Goal: Task Accomplishment & Management: Manage account settings

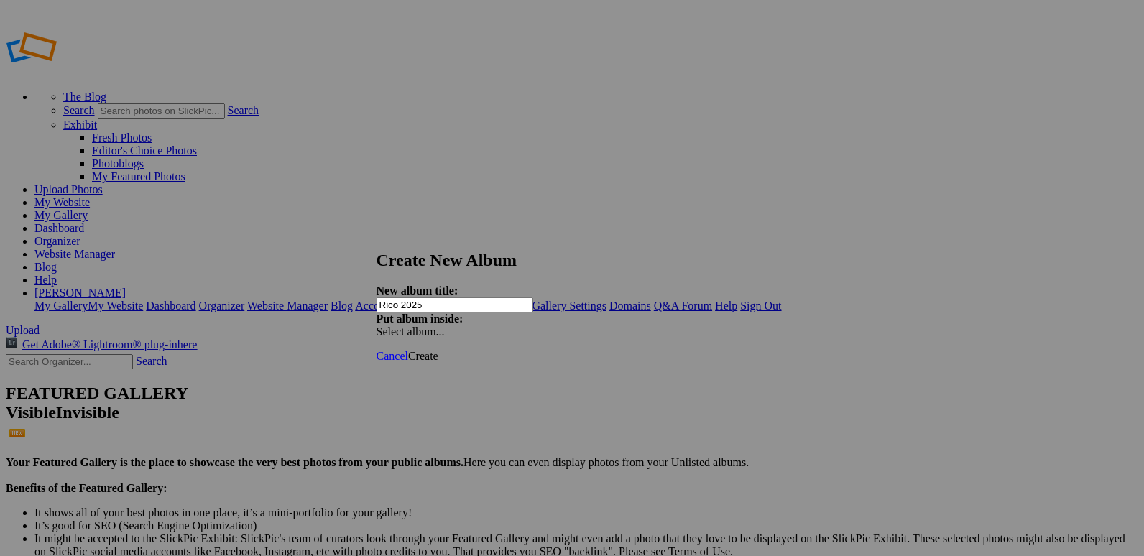
type input "Rico 2025"
click at [438, 350] on span "Create" at bounding box center [423, 356] width 30 height 12
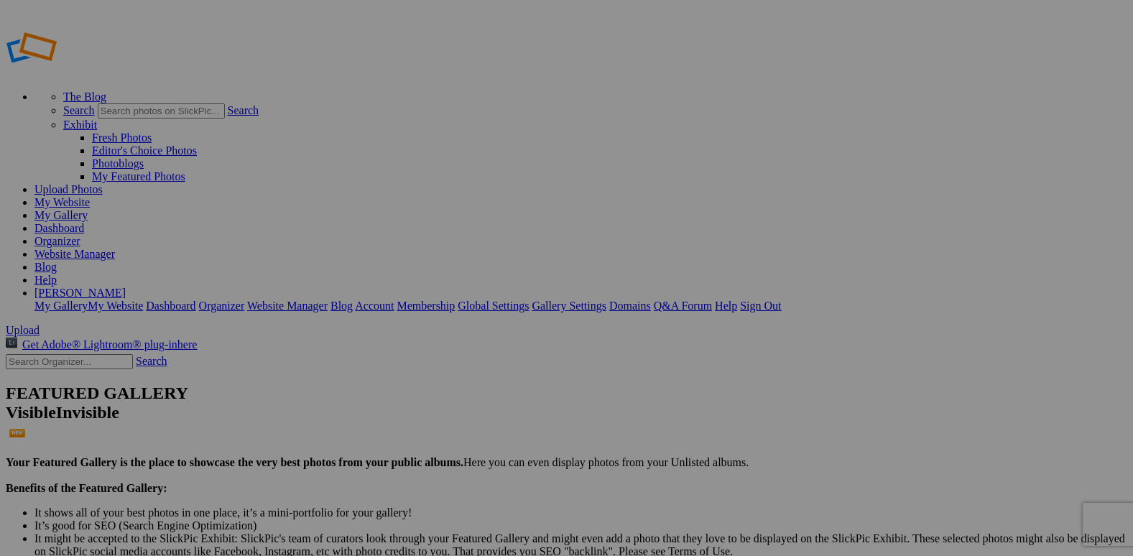
type input "Rico 2025"
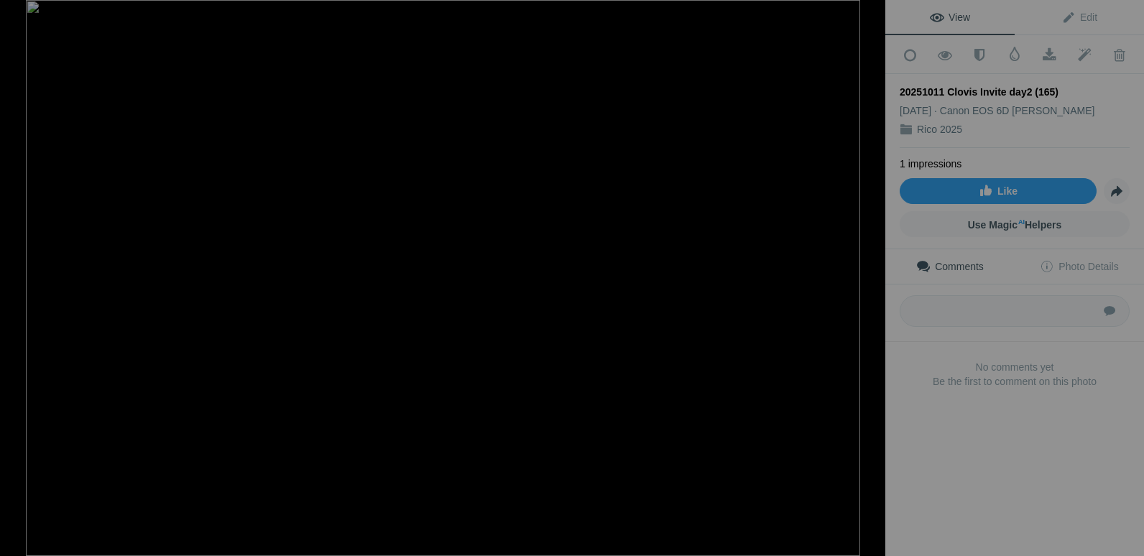
click at [870, 10] on div at bounding box center [870, 16] width 32 height 32
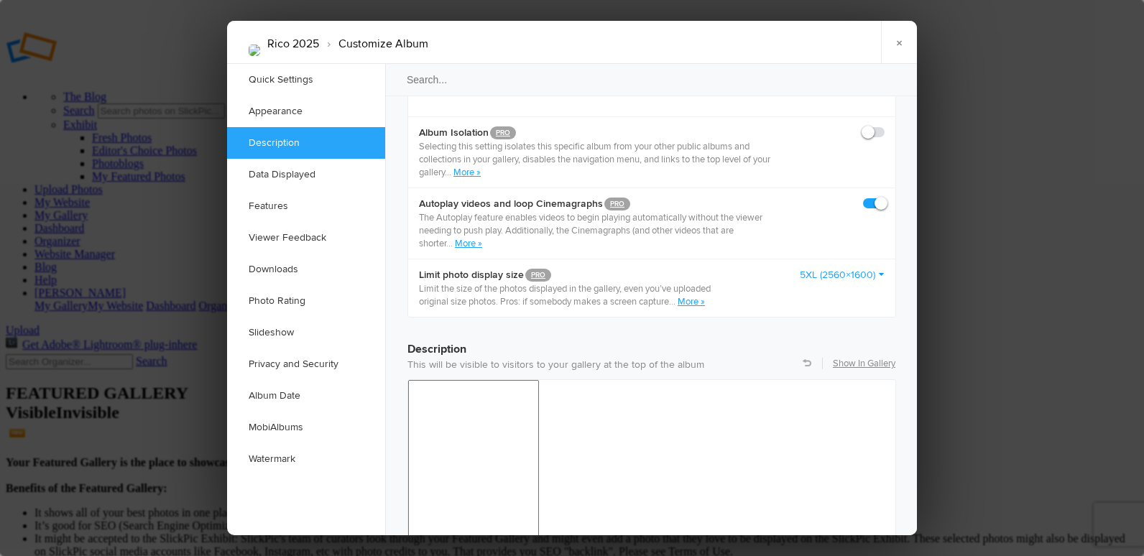
scroll to position [934, 0]
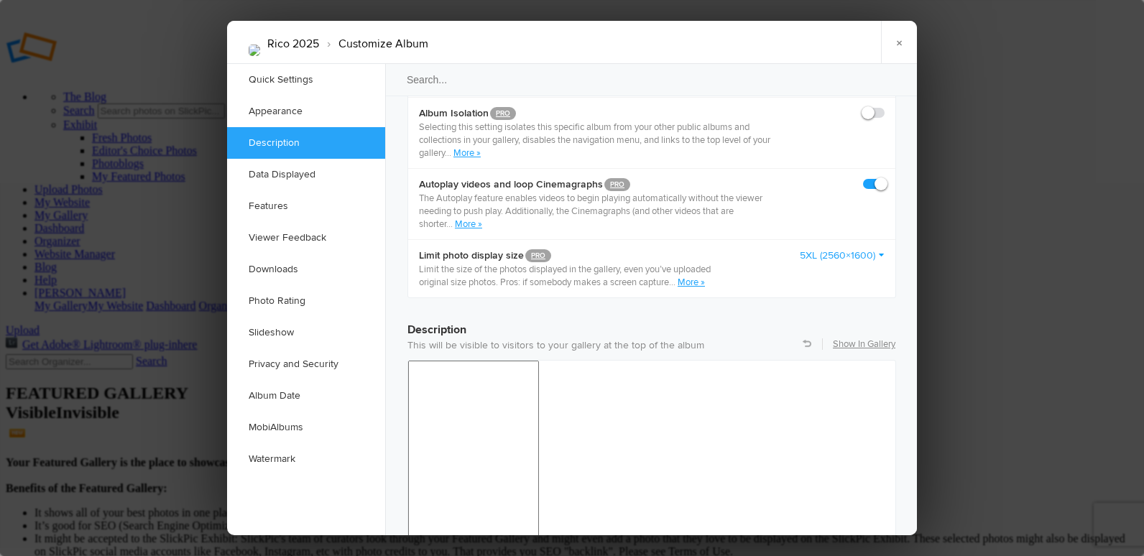
click at [834, 249] on link "5XL (2560×1600)" at bounding box center [842, 256] width 85 height 14
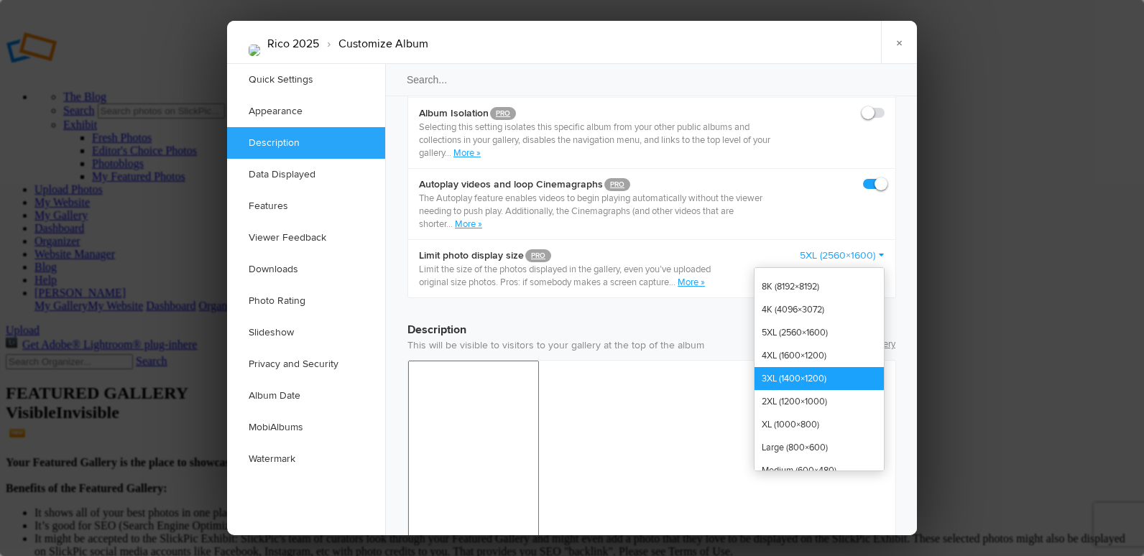
click at [804, 367] on link "3XL (1400×1200)" at bounding box center [818, 378] width 129 height 23
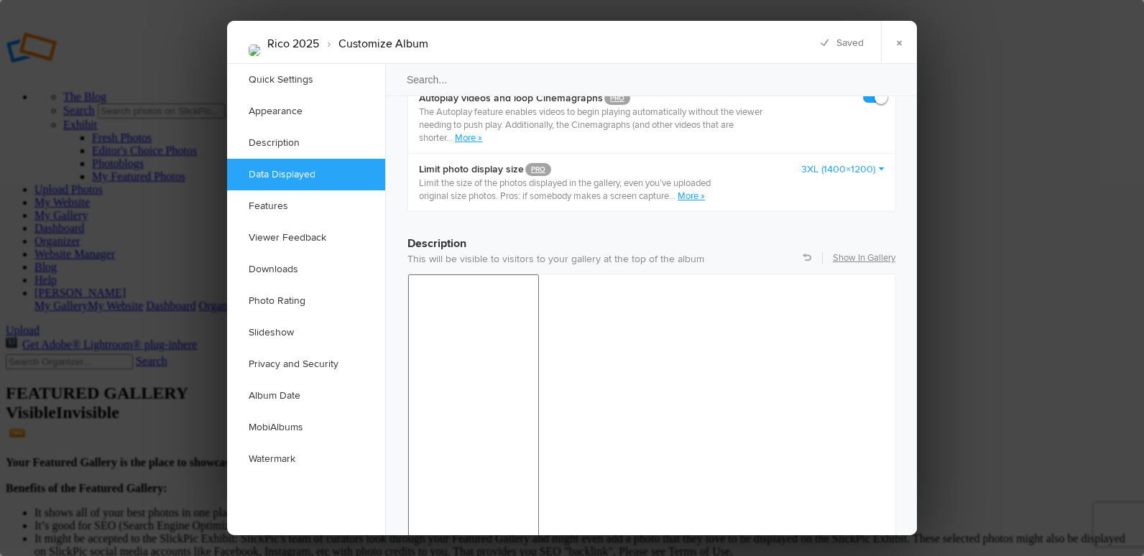
scroll to position [790, 0]
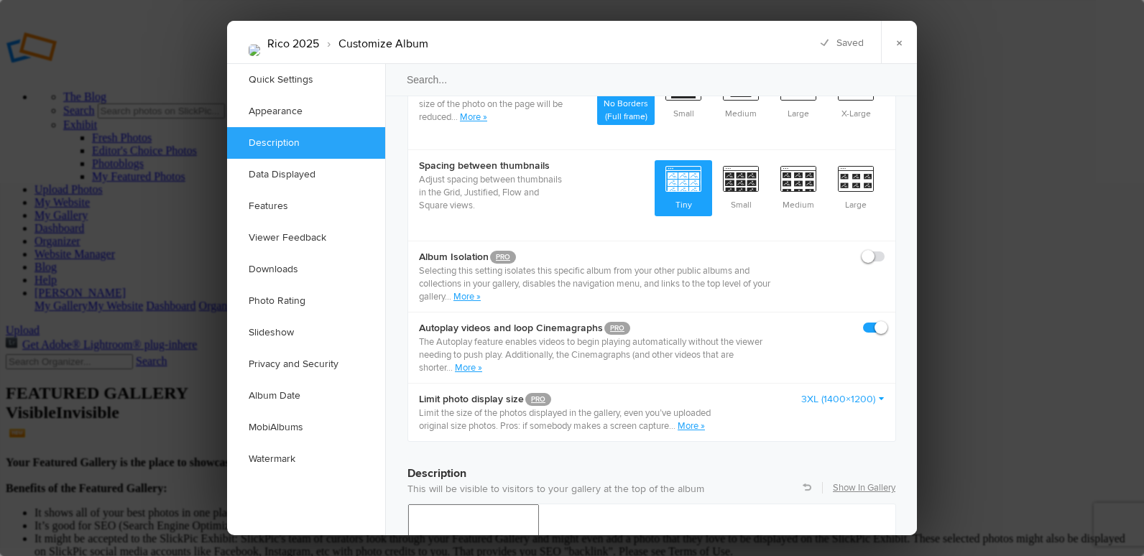
click at [832, 392] on link "3XL (1400×1200)" at bounding box center [842, 399] width 83 height 14
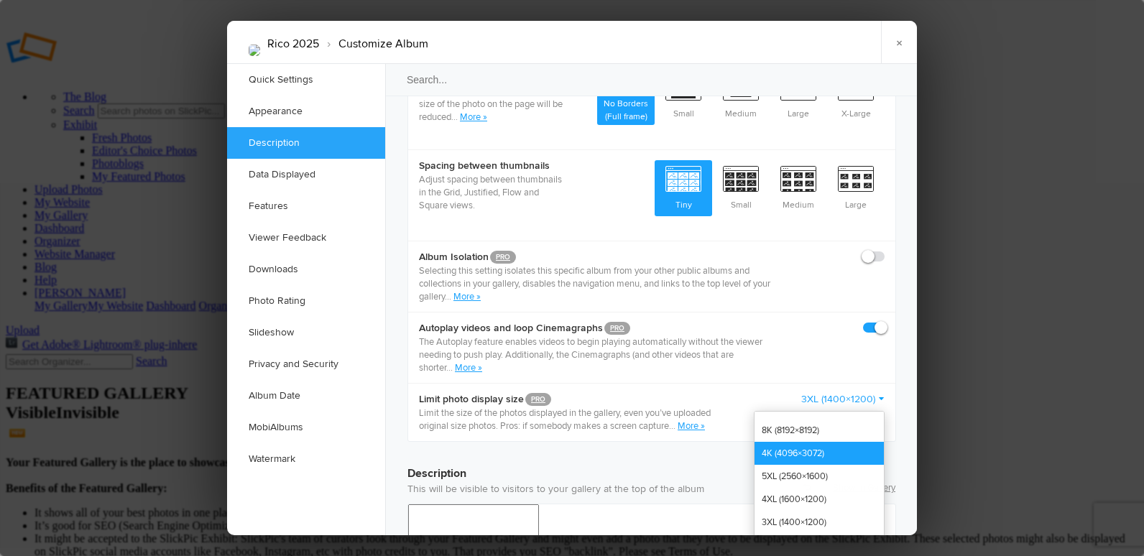
click at [822, 442] on link "4K (4096×3072)" at bounding box center [818, 453] width 129 height 23
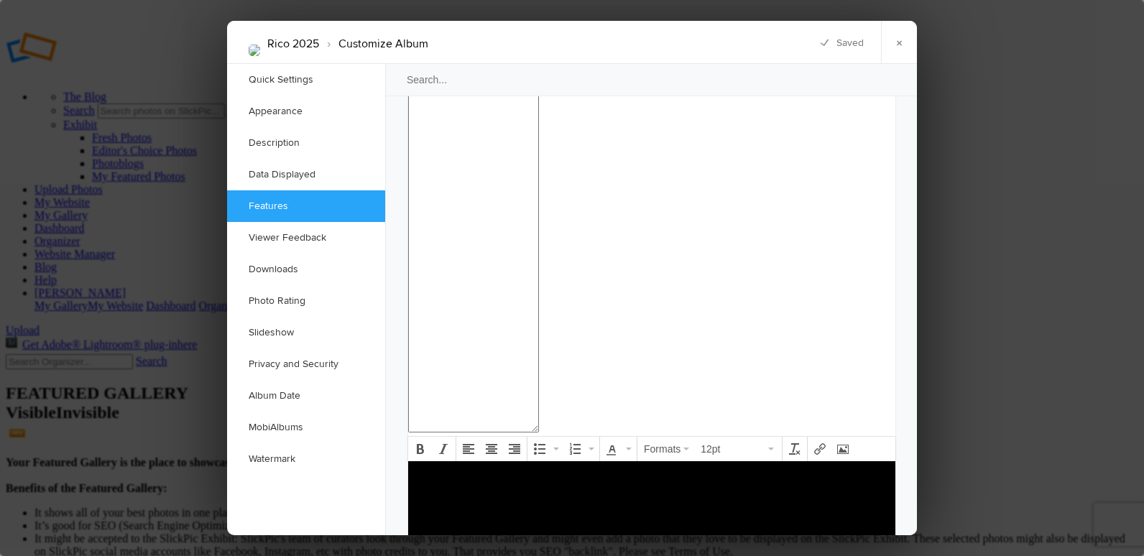
scroll to position [1653, 0]
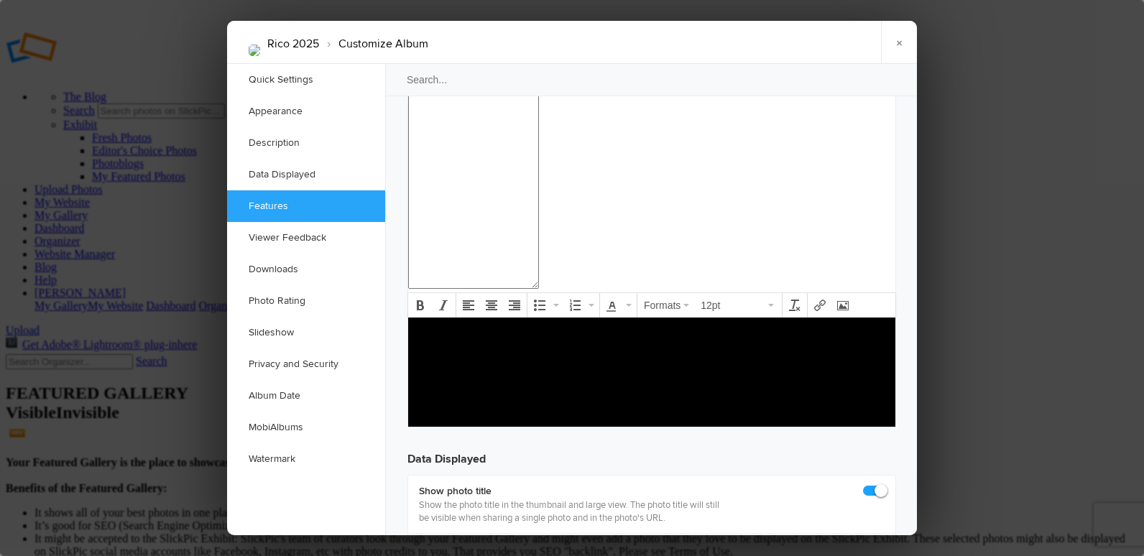
checkbox input "false"
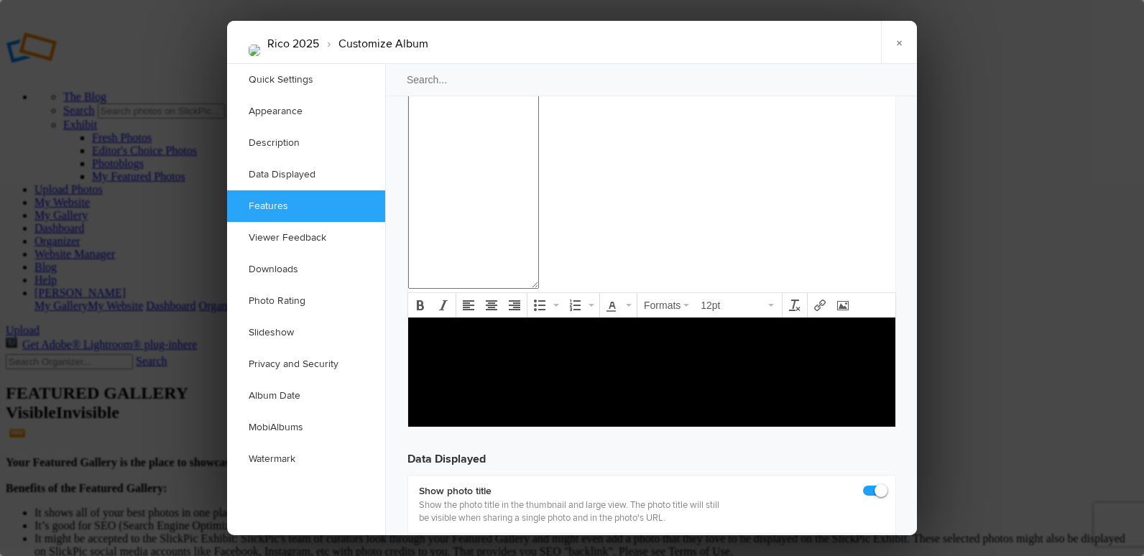
checkbox input "false"
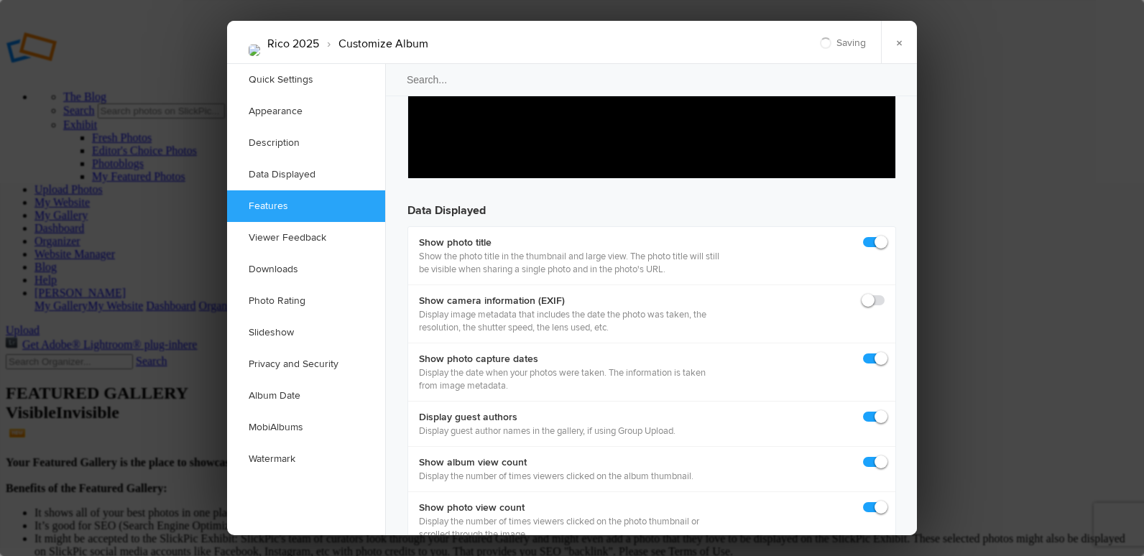
scroll to position [1940, 0]
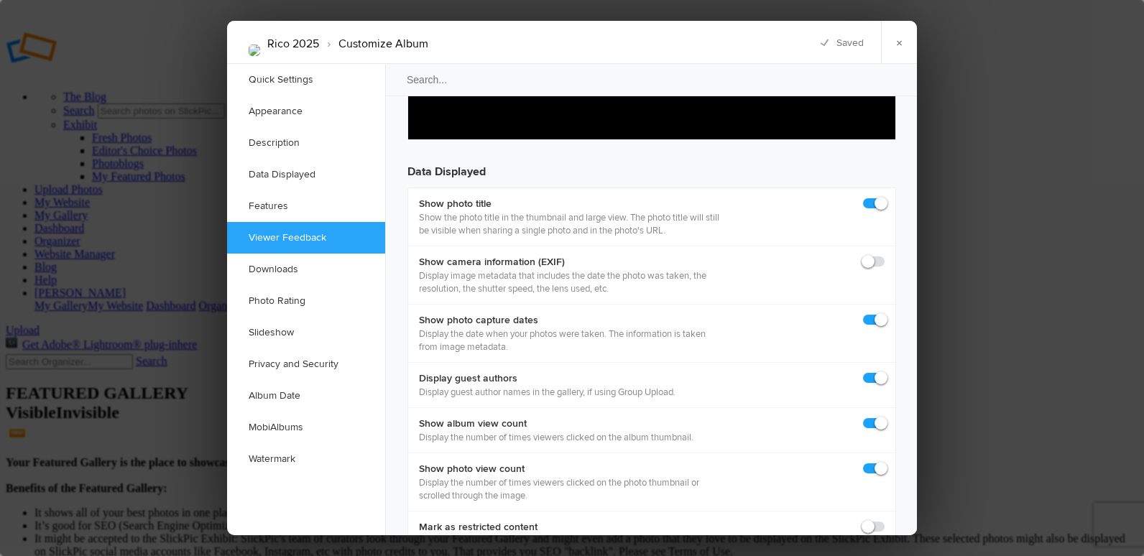
checkbox input "false"
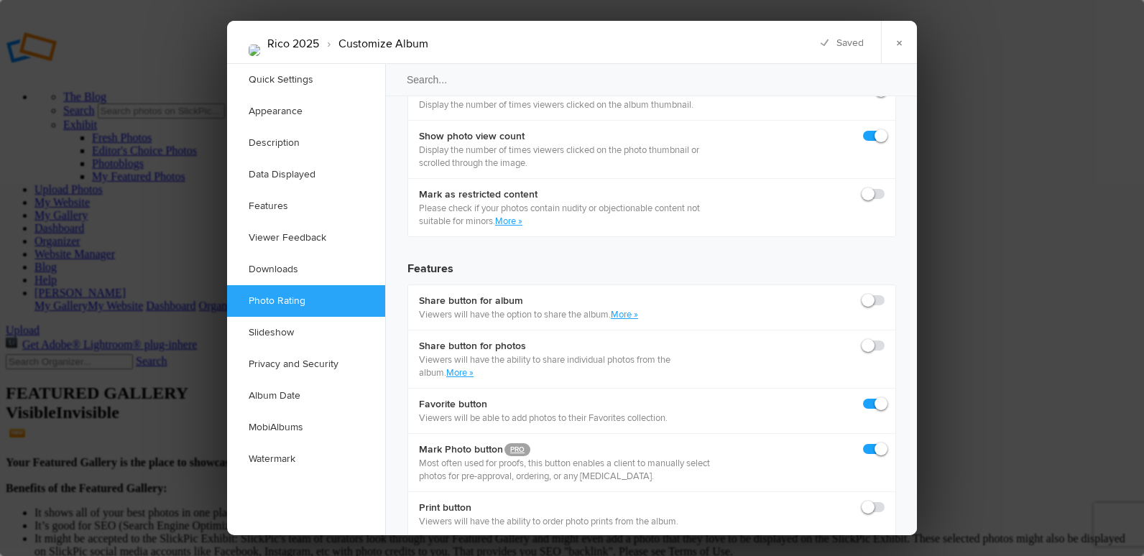
scroll to position [2156, 0]
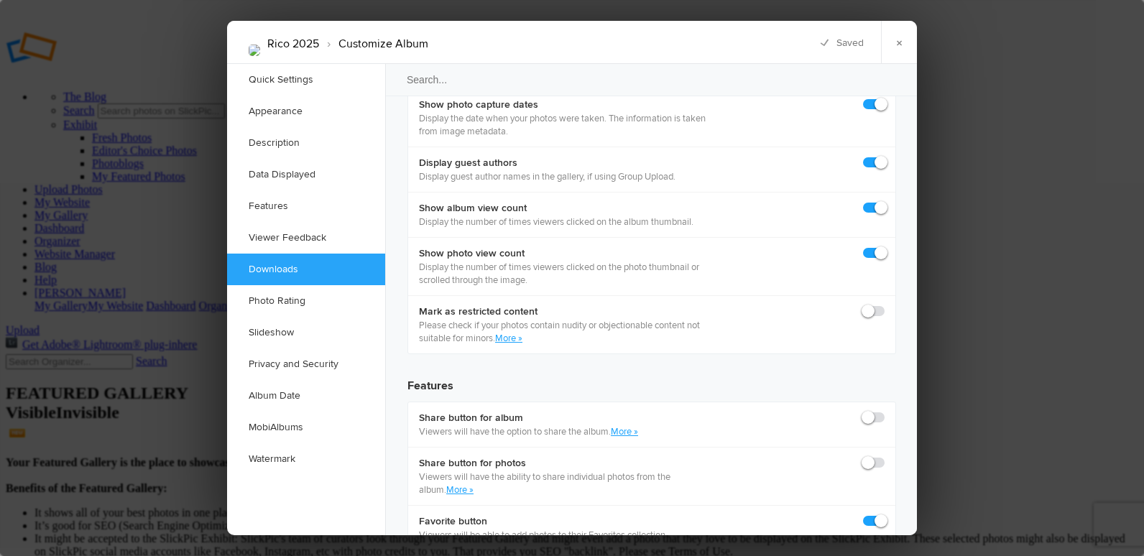
drag, startPoint x: 818, startPoint y: 256, endPoint x: 817, endPoint y: 281, distance: 25.2
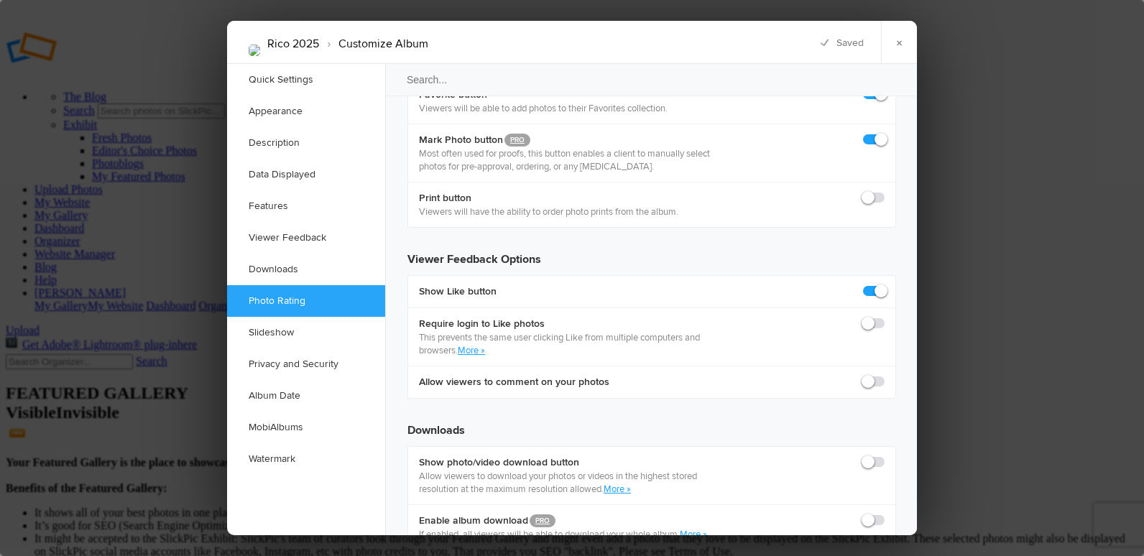
scroll to position [2587, 0]
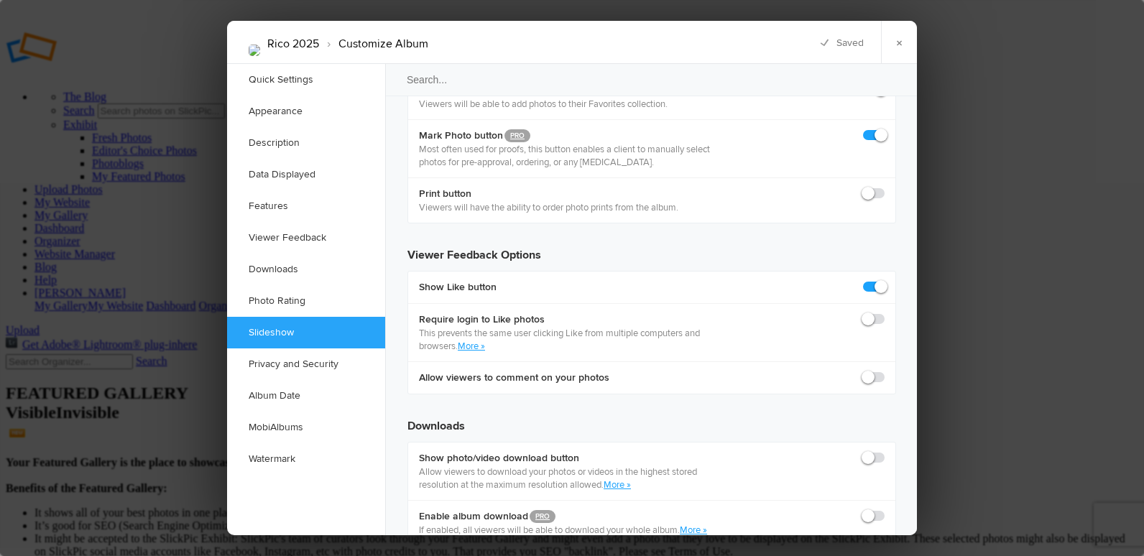
checkbox input "false"
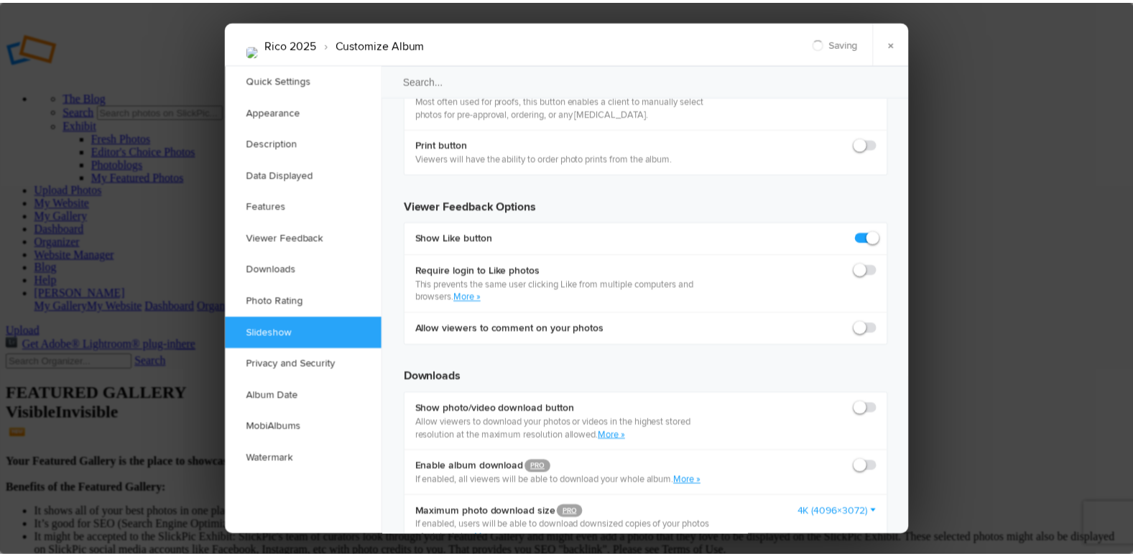
scroll to position [2659, 0]
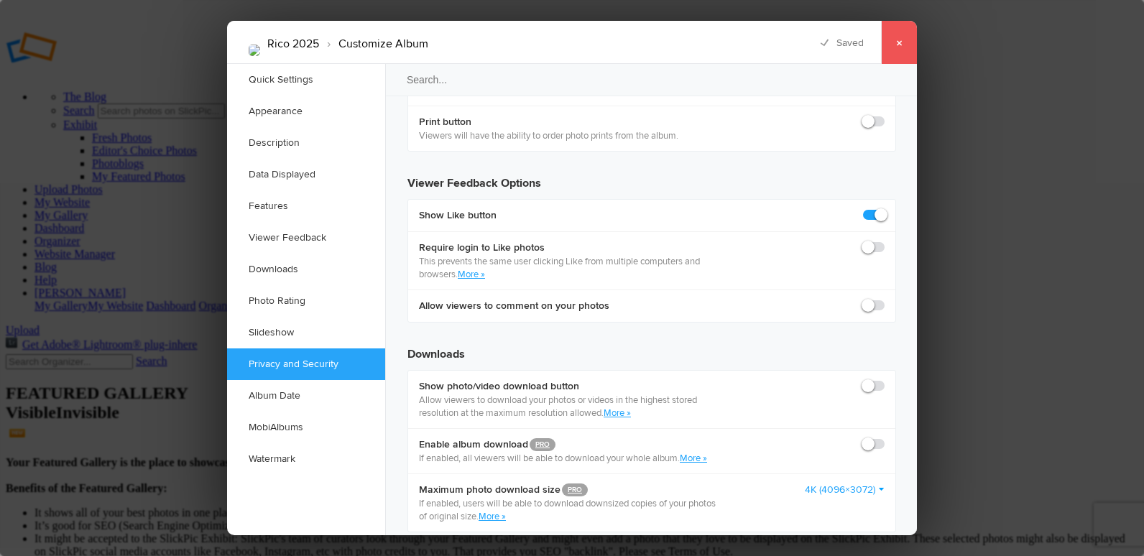
click at [894, 40] on link "×" at bounding box center [899, 42] width 36 height 43
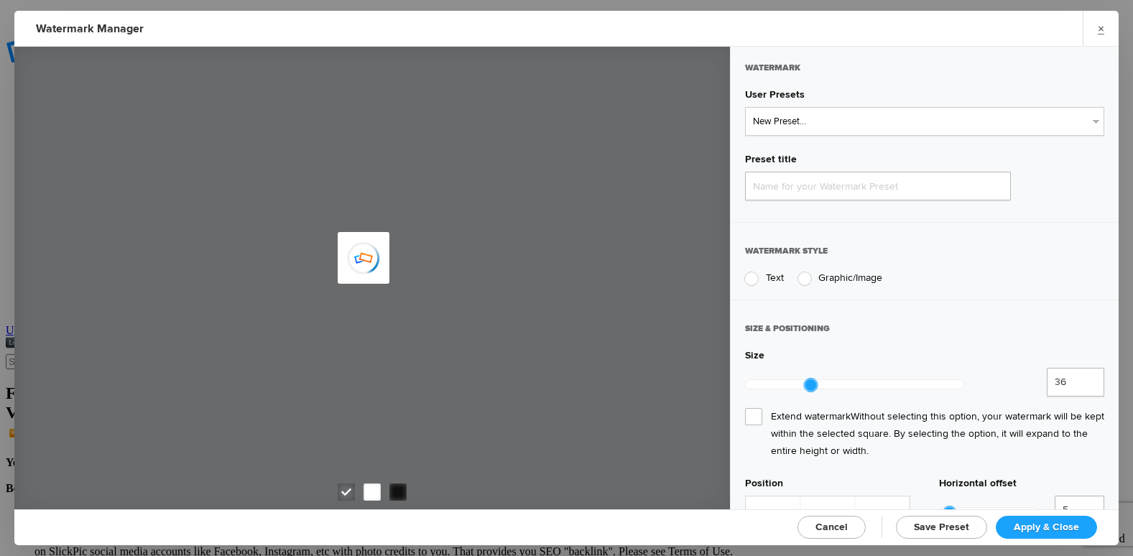
type input "Watermark-10/15/2025"
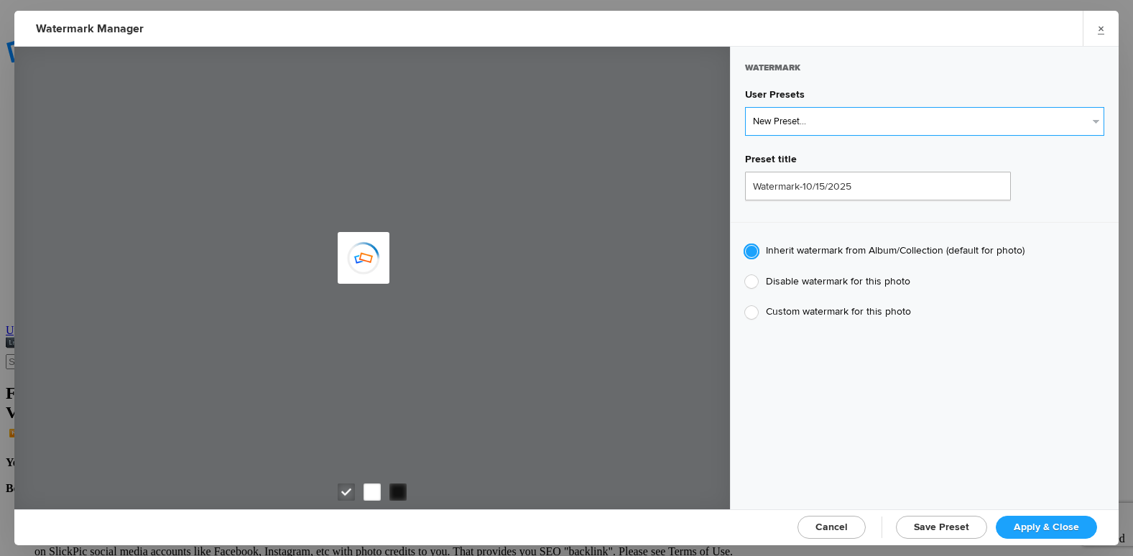
click at [851, 128] on select "New Preset... @etergen_sports lower @etergen_sports2 PRINT WATERMARK LOWER" at bounding box center [924, 121] width 359 height 29
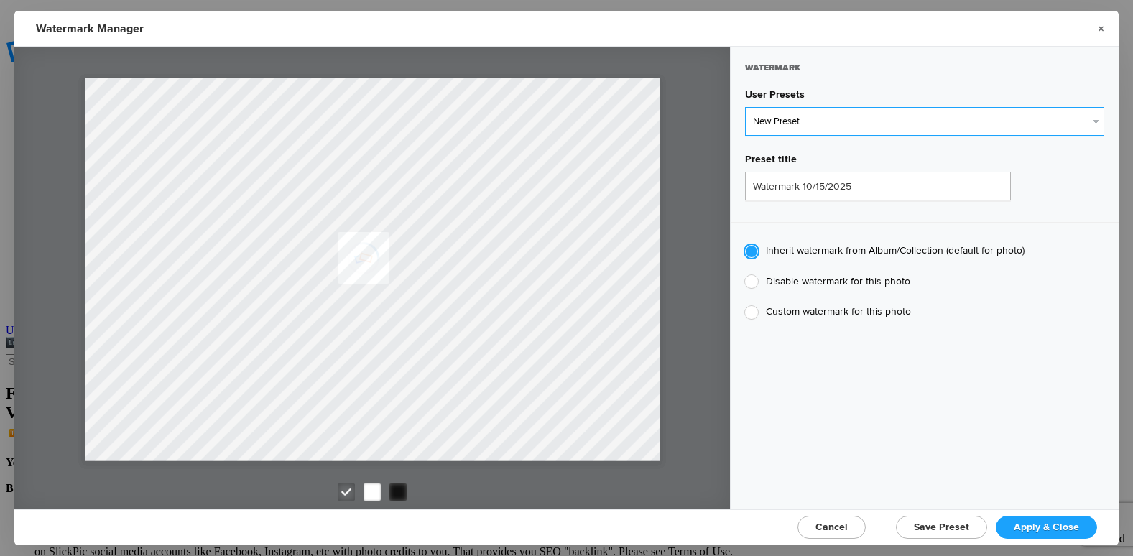
select select "2: Object"
click at [745, 107] on select "New Preset... @etergen_sports lower @etergen_sports2 PRINT WATERMARK LOWER" at bounding box center [924, 121] width 359 height 29
type input "@etergen_sports2"
type input "@etergen_sports"
type input "0.5"
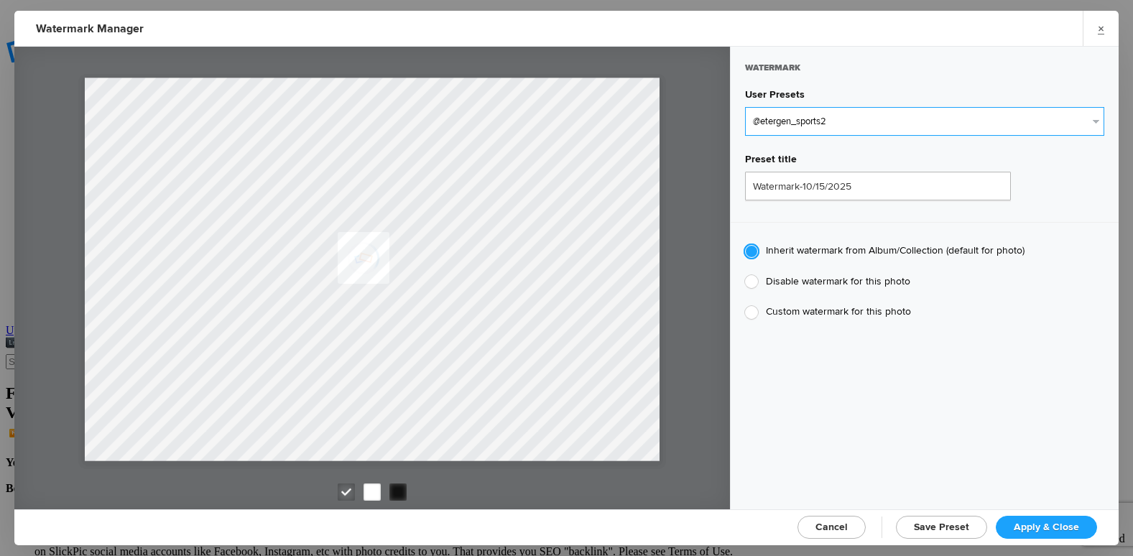
type input "128"
radio input "true"
type input "0"
type input "20"
radio input "false"
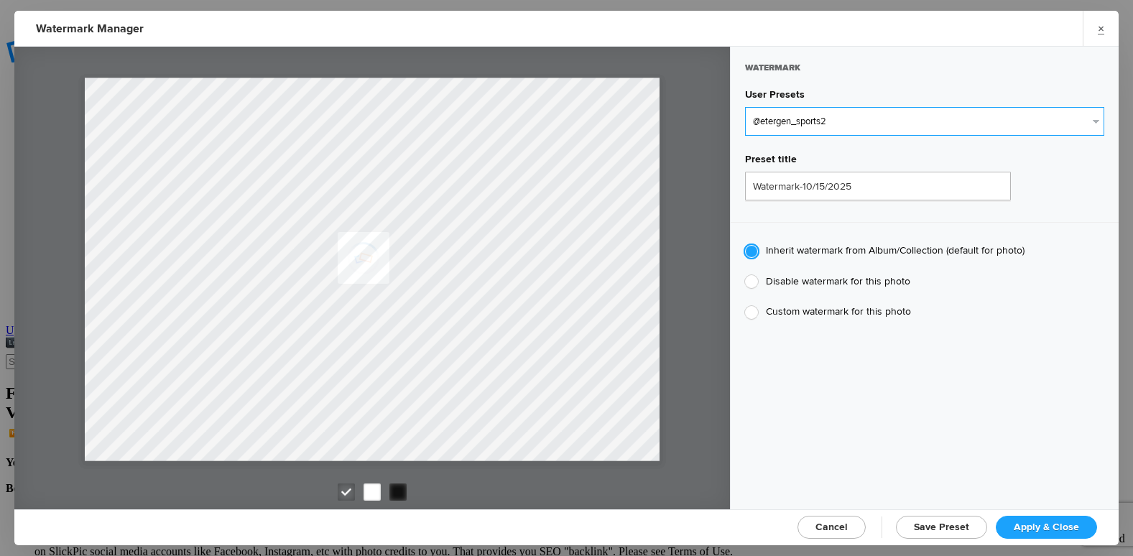
radio input "false"
radio input "true"
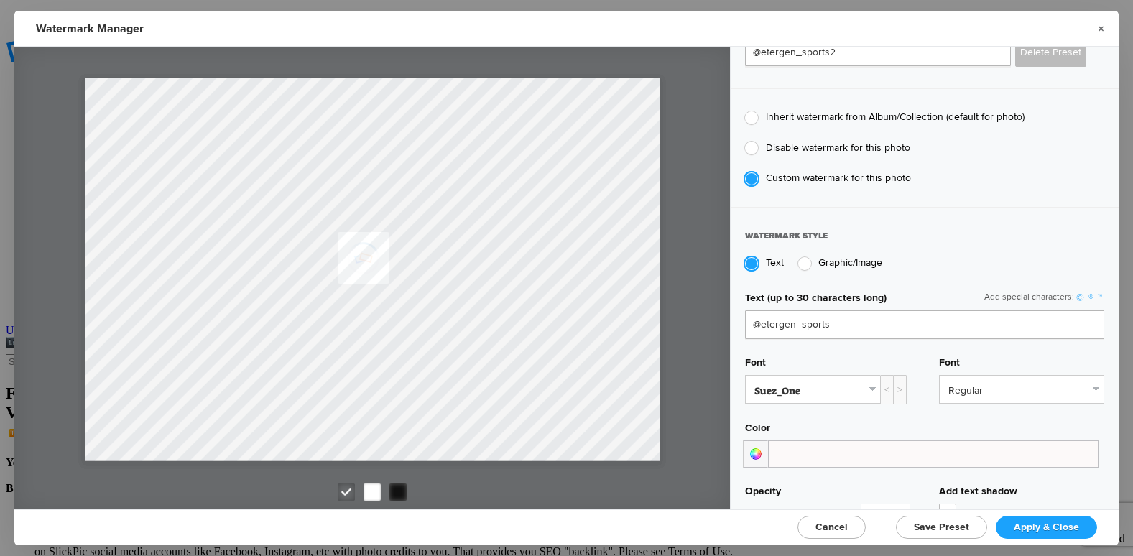
scroll to position [216, 0]
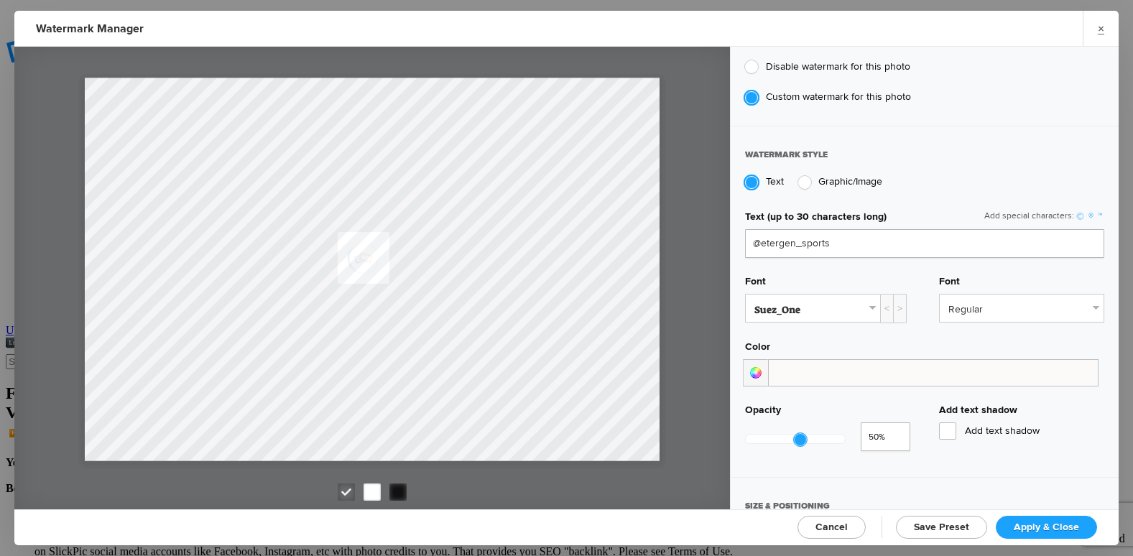
click at [887, 430] on span "50%" at bounding box center [881, 437] width 24 height 14
type input "0.92"
click at [892, 428] on input "0.92" at bounding box center [886, 436] width 50 height 29
click at [1022, 518] on link "Apply & Close" at bounding box center [1046, 527] width 101 height 23
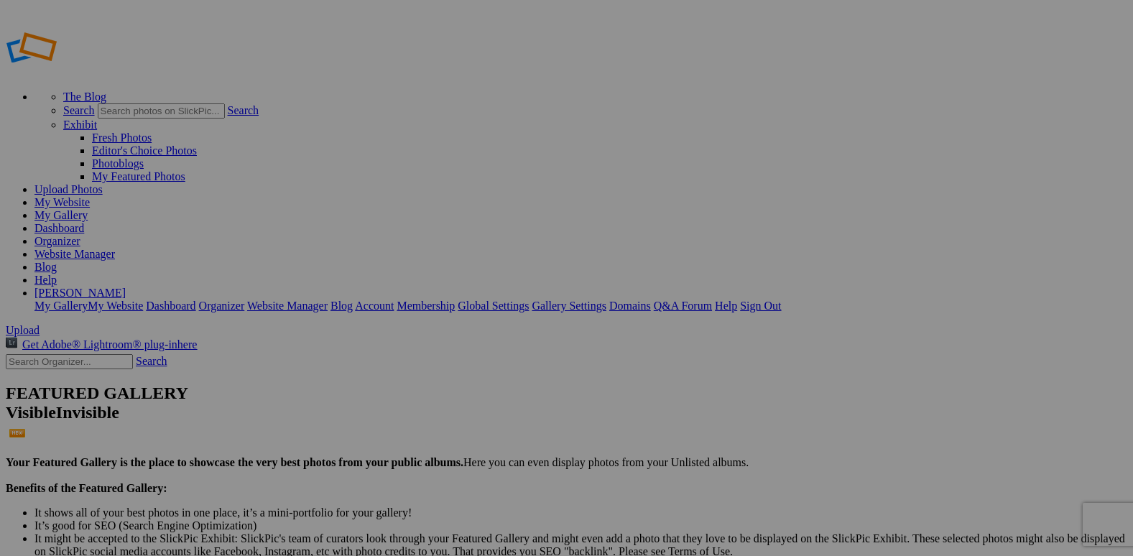
drag, startPoint x: 459, startPoint y: 211, endPoint x: 341, endPoint y: 190, distance: 120.4
drag, startPoint x: 290, startPoint y: 213, endPoint x: 382, endPoint y: 159, distance: 107.2
drag, startPoint x: 660, startPoint y: 205, endPoint x: 491, endPoint y: 185, distance: 170.8
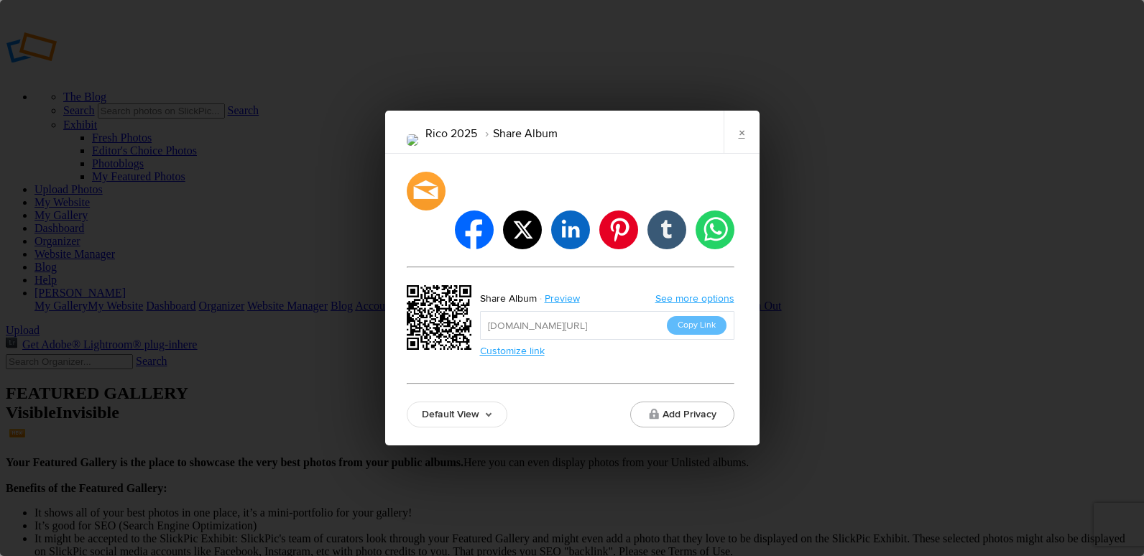
click at [535, 311] on input "https://slickpic.us/18689543DMgZ" at bounding box center [607, 325] width 254 height 29
drag, startPoint x: 535, startPoint y: 297, endPoint x: 690, endPoint y: 300, distance: 154.5
click at [690, 316] on button "Copy Link" at bounding box center [697, 325] width 60 height 19
click at [739, 150] on link "×" at bounding box center [742, 132] width 36 height 43
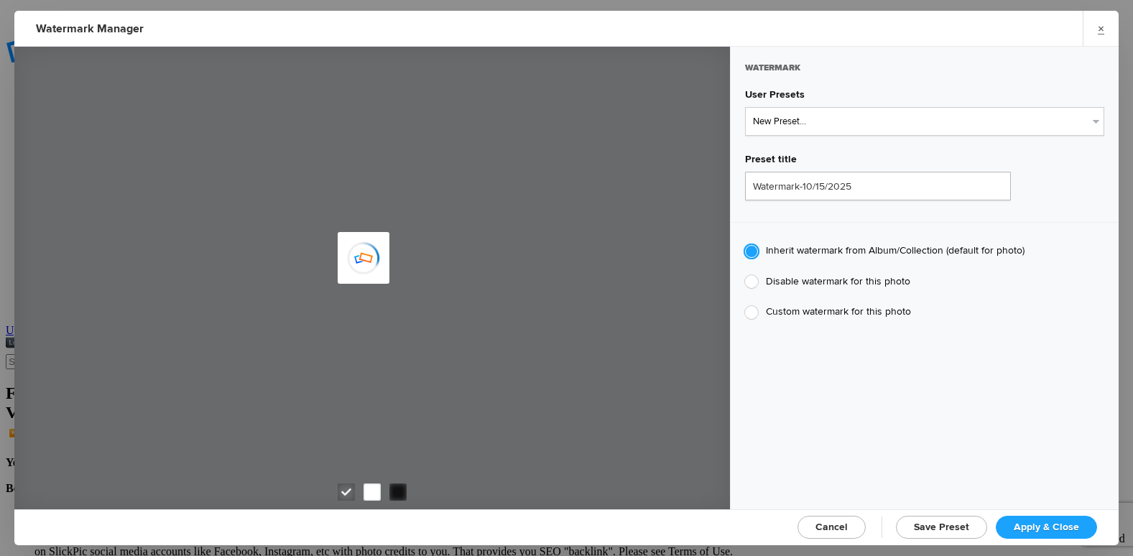
click at [755, 282] on div at bounding box center [751, 281] width 13 height 13
click at [745, 275] on input "Disable watermark for this photo" at bounding box center [744, 274] width 1 height 1
radio input "true"
click at [1069, 521] on span "Apply & Close" at bounding box center [1046, 527] width 65 height 12
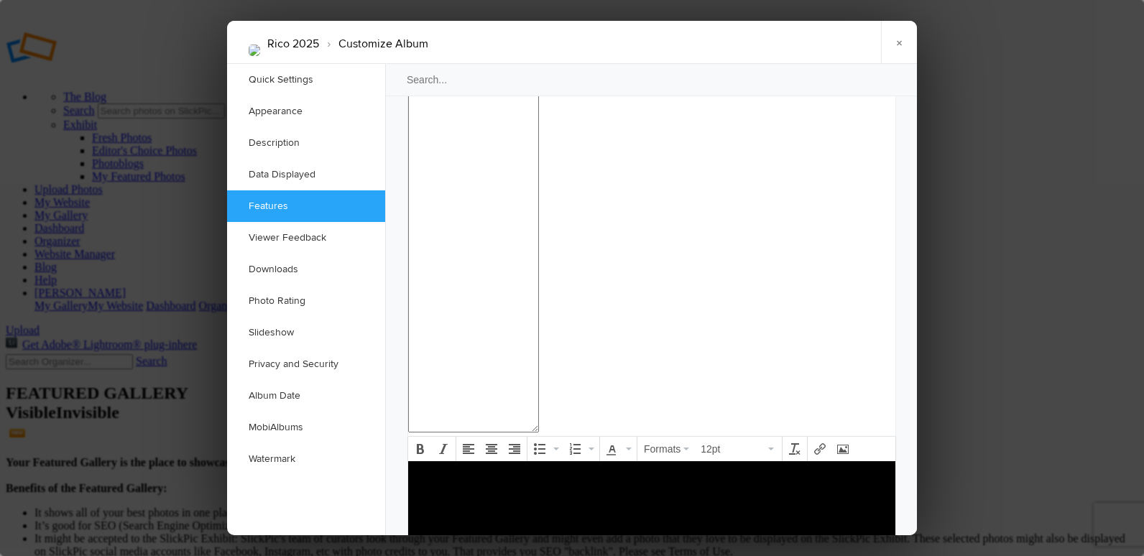
scroll to position [1581, 0]
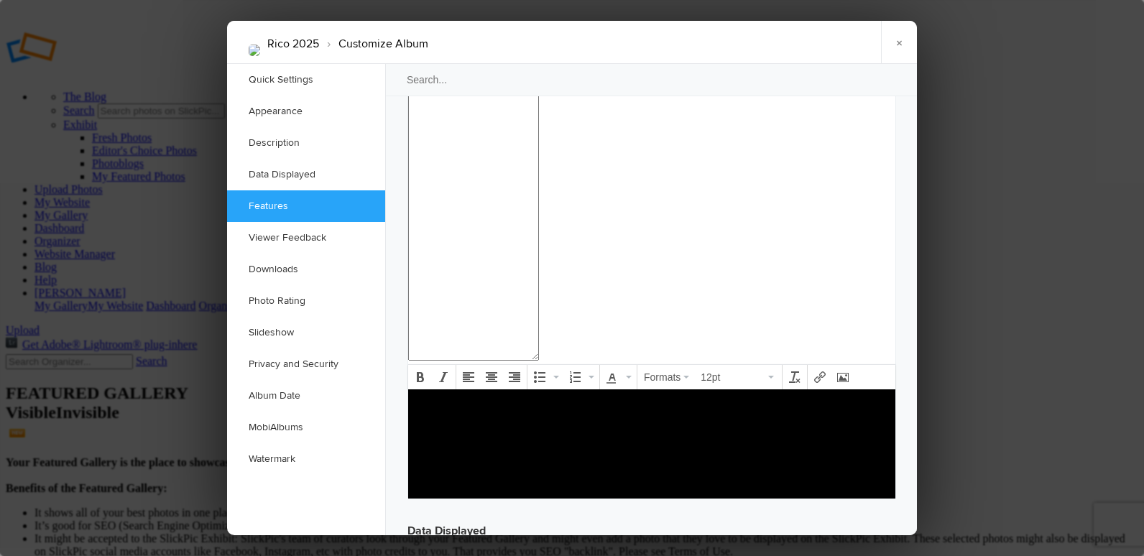
checkbox input "true"
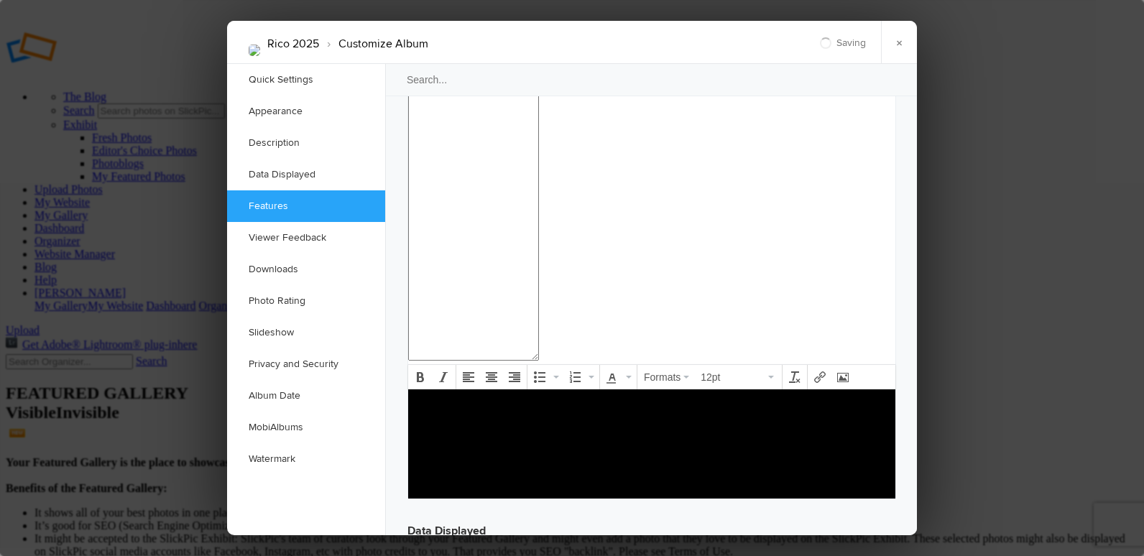
checkbox input "true"
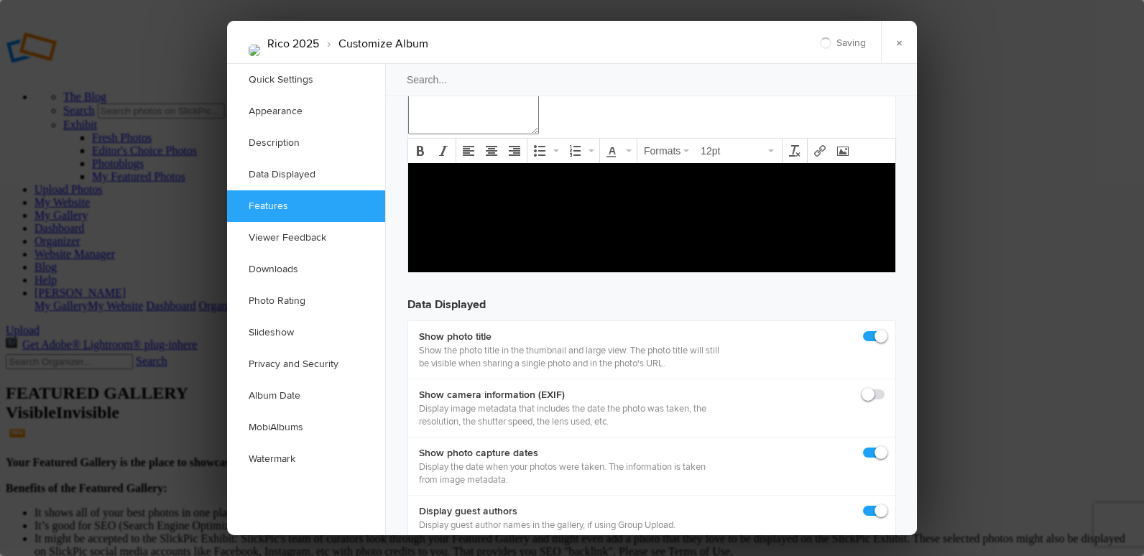
scroll to position [1940, 0]
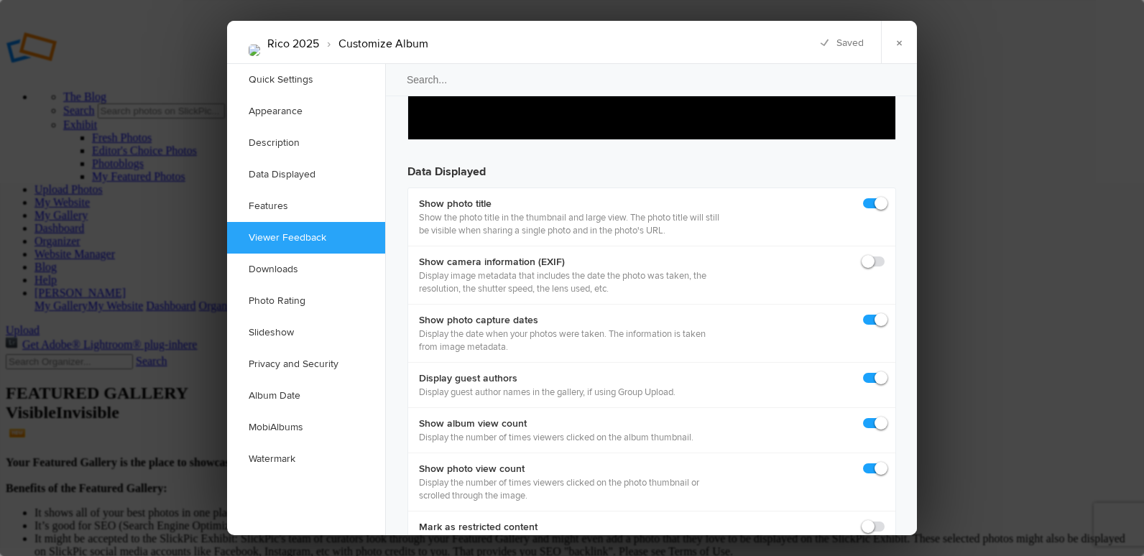
checkbox input "true"
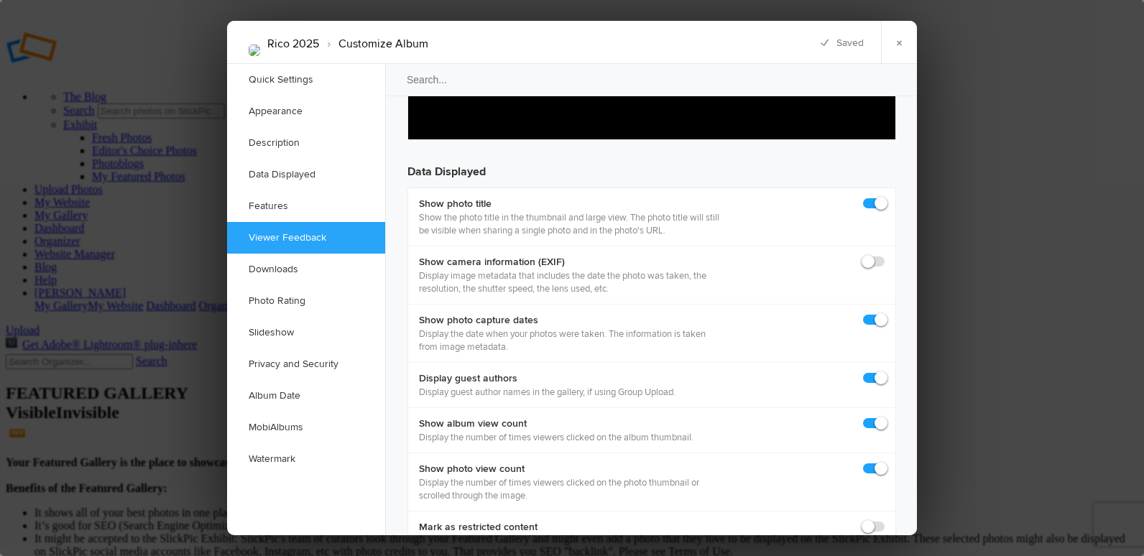
checkbox input "true"
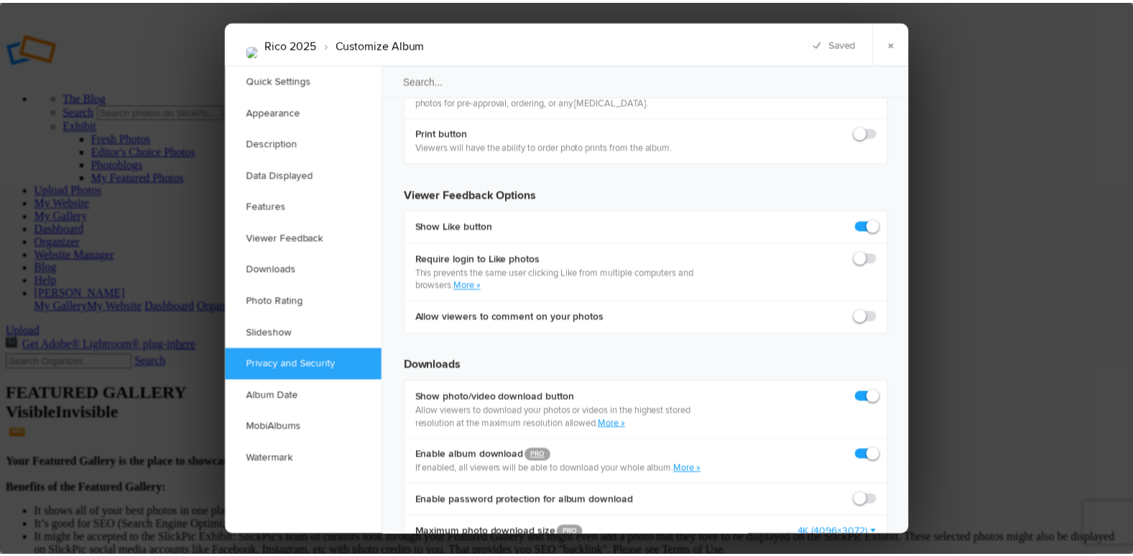
scroll to position [2658, 0]
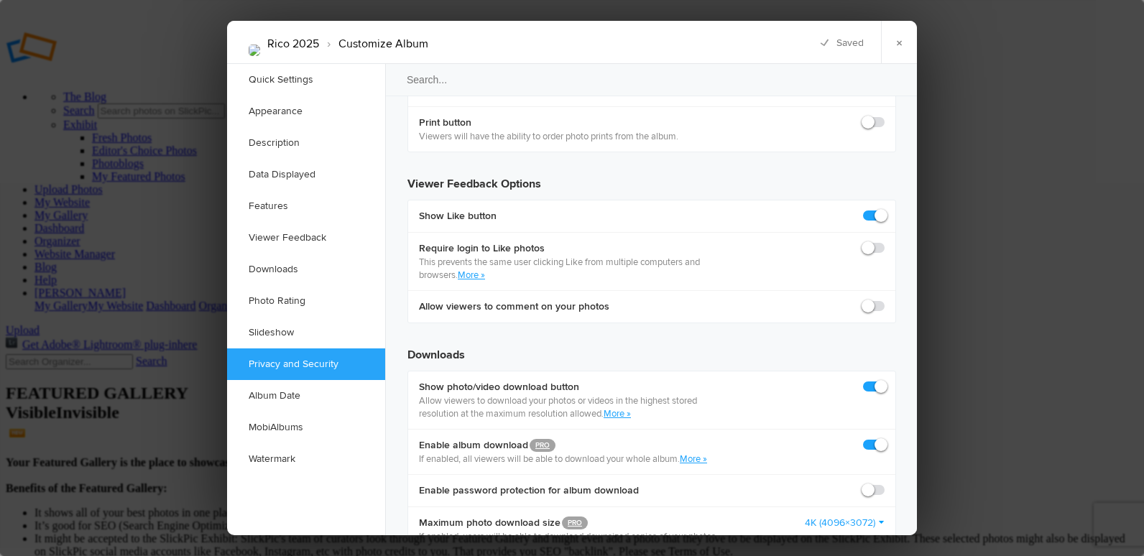
checkbox input "false"
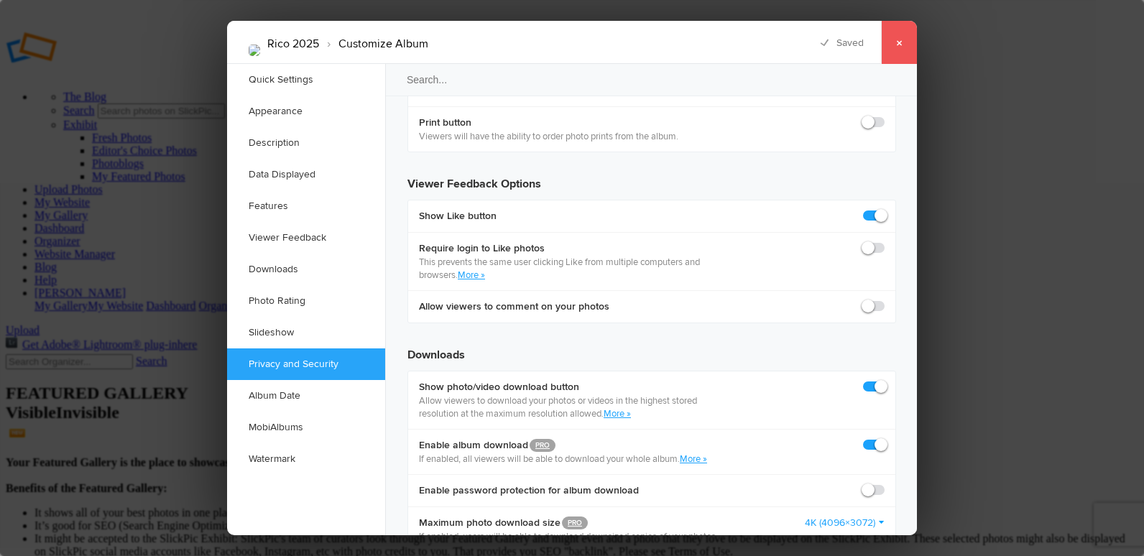
click at [894, 40] on link "×" at bounding box center [899, 42] width 36 height 43
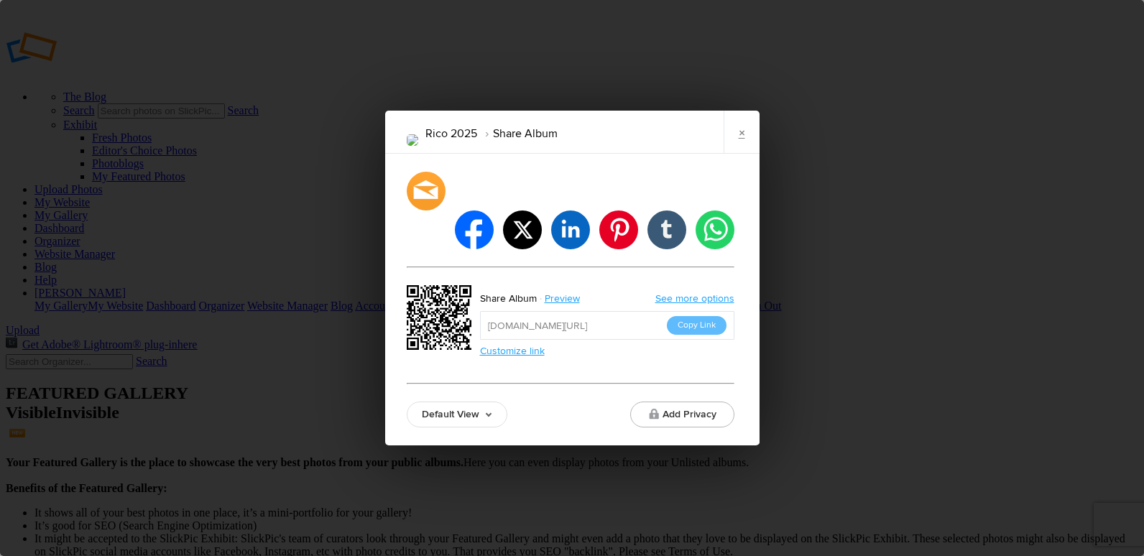
click at [610, 311] on input "[URL][DOMAIN_NAME]" at bounding box center [607, 325] width 254 height 29
drag, startPoint x: 610, startPoint y: 304, endPoint x: 694, endPoint y: 307, distance: 84.1
click at [694, 316] on button "Copy Link" at bounding box center [697, 325] width 60 height 19
click at [739, 154] on link "×" at bounding box center [742, 132] width 36 height 43
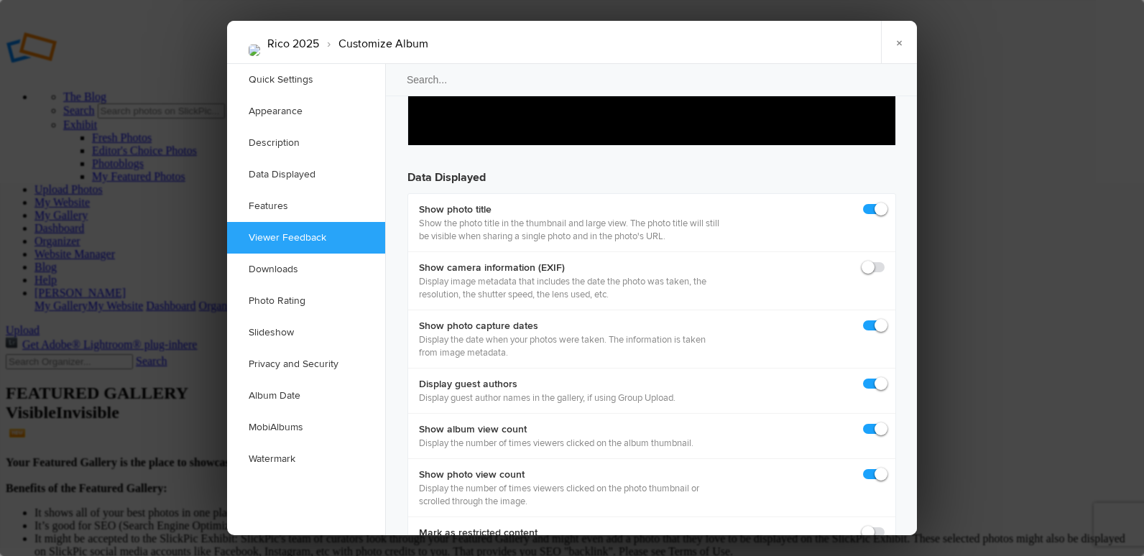
scroll to position [2012, 0]
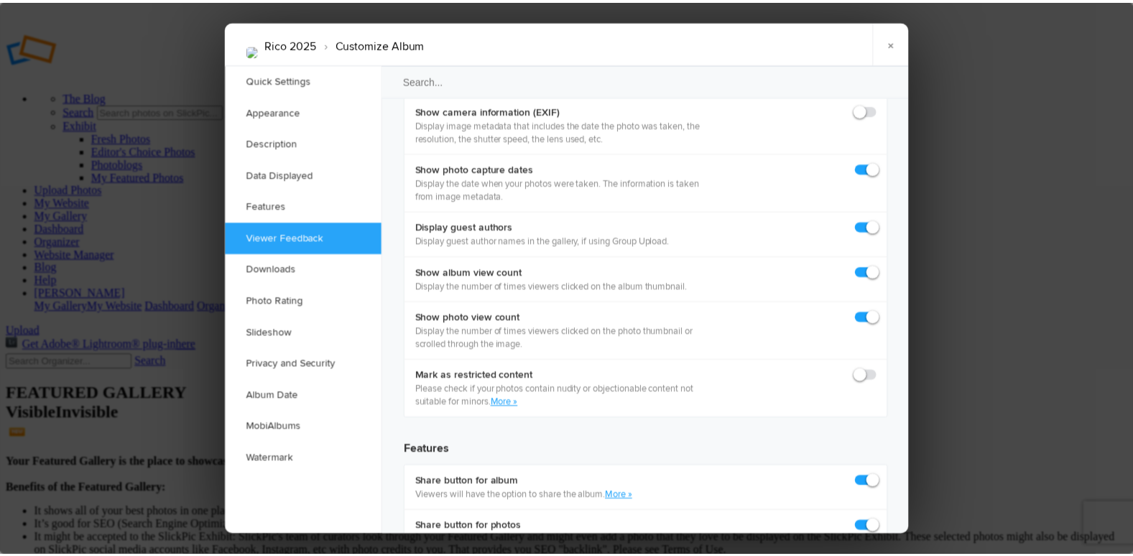
scroll to position [2156, 0]
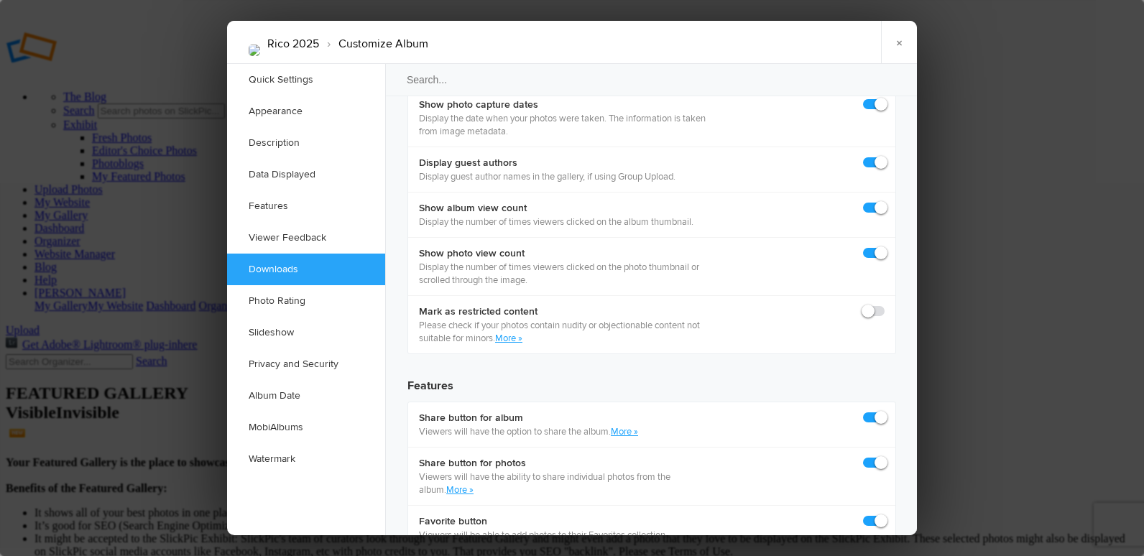
click at [897, 42] on link "×" at bounding box center [899, 42] width 36 height 43
